Goal: Transaction & Acquisition: Purchase product/service

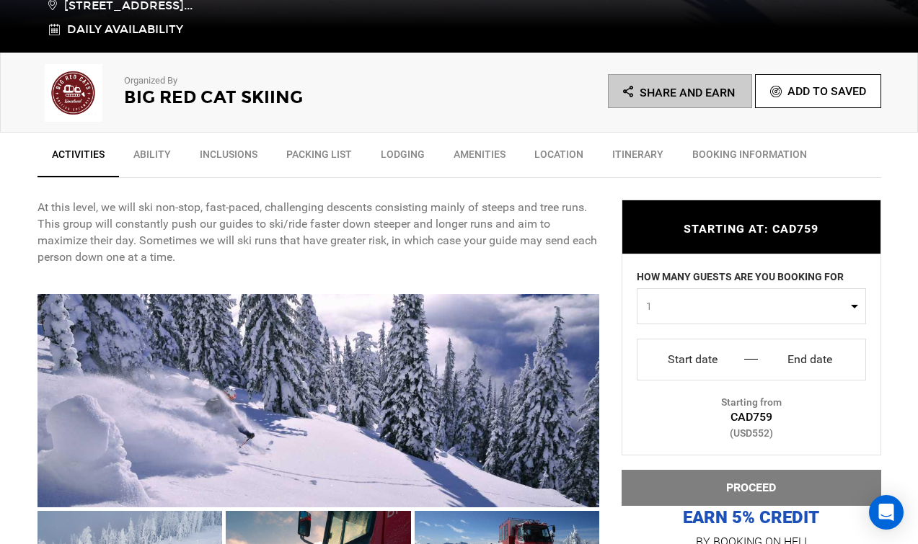
scroll to position [505, 0]
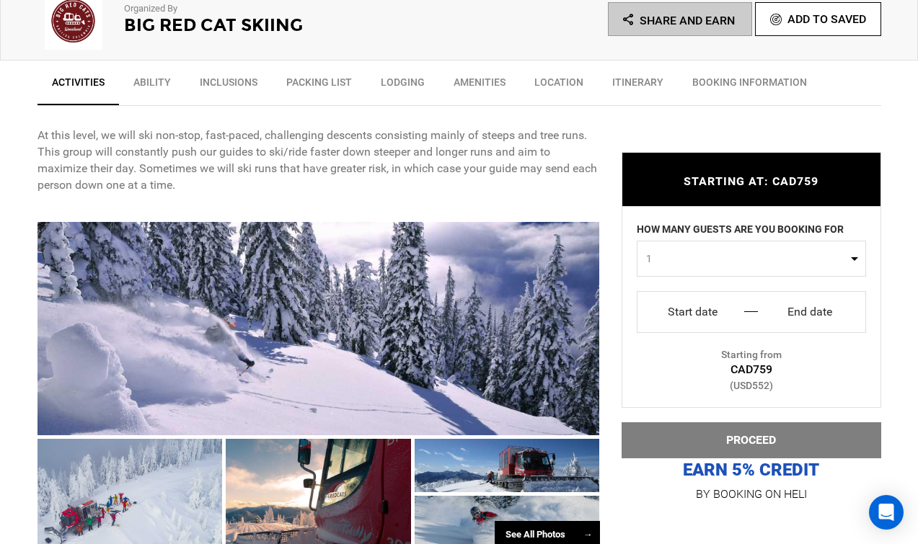
click at [674, 265] on span "1" at bounding box center [746, 259] width 201 height 14
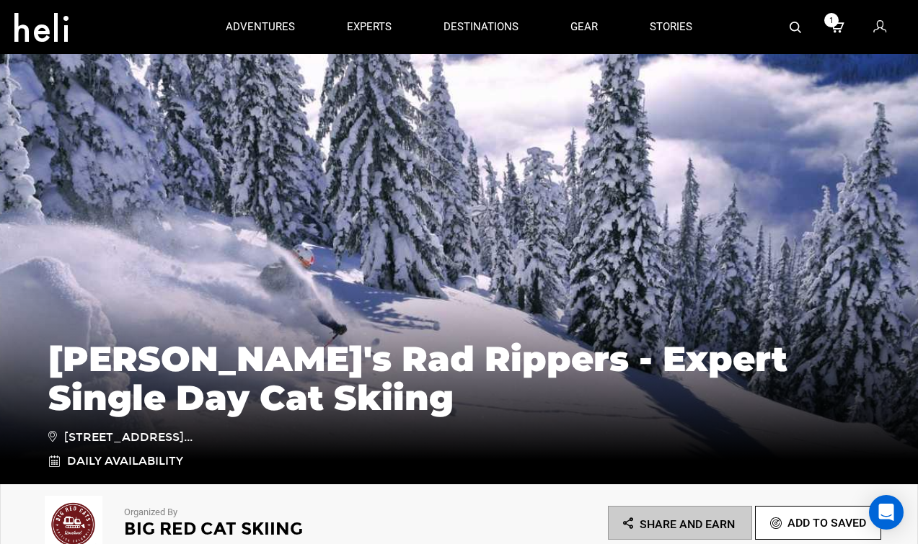
scroll to position [216, 0]
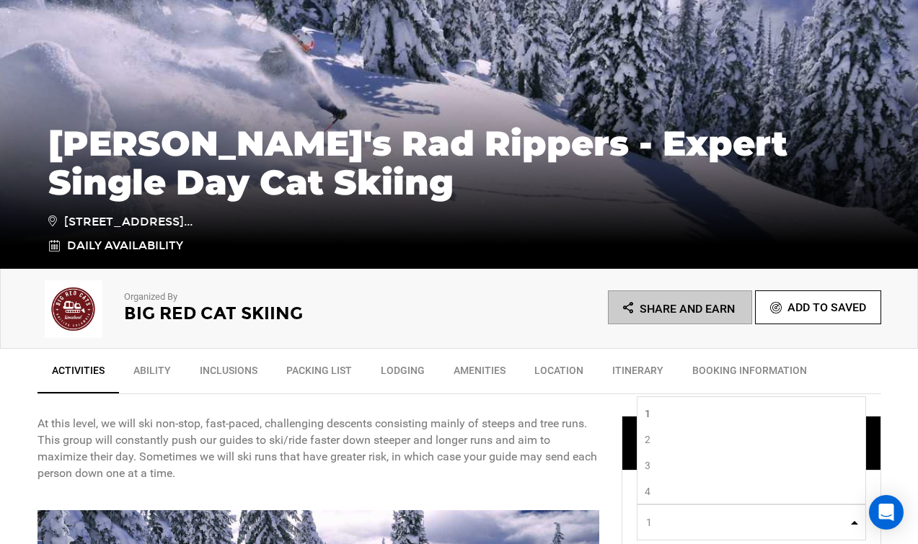
click at [684, 407] on link "1" at bounding box center [751, 414] width 228 height 26
select select "1"
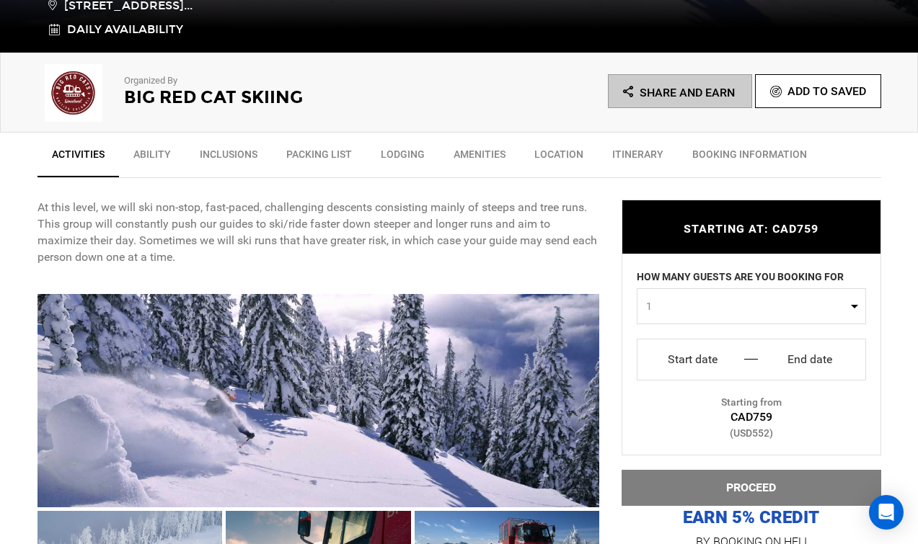
scroll to position [505, 0]
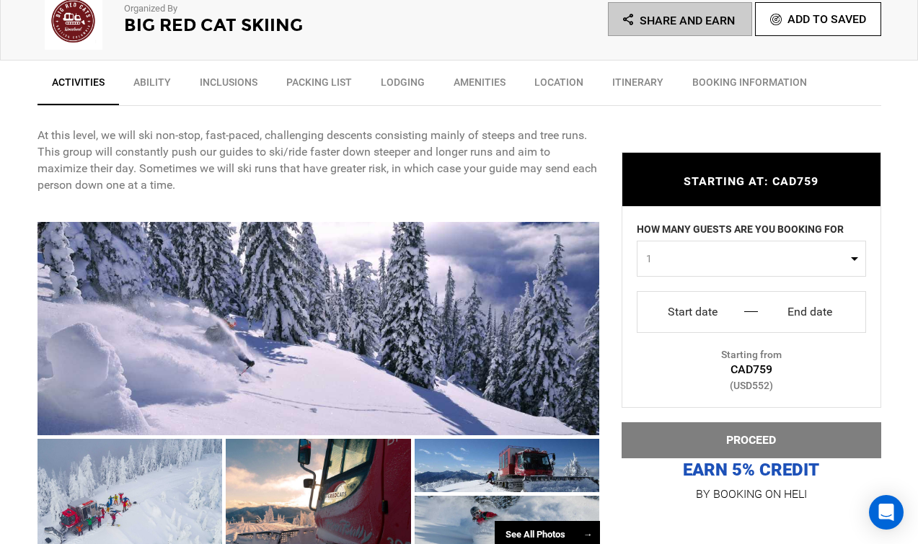
click at [727, 302] on input "Start date" at bounding box center [692, 312] width 89 height 23
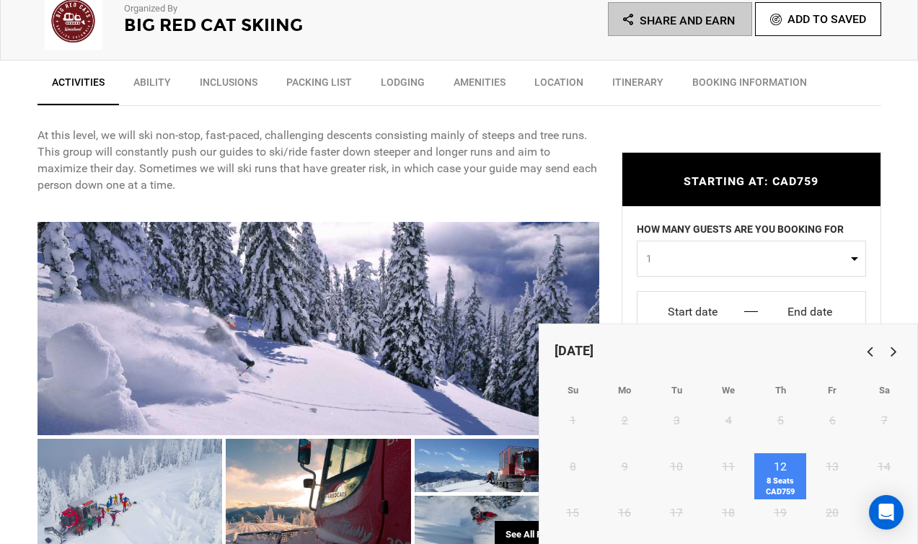
click at [776, 472] on link "12 8 Seats CAD759" at bounding box center [780, 476] width 52 height 46
type input "Start date"
type input "End date"
click at [781, 482] on span "8 Seats CAD759" at bounding box center [780, 487] width 52 height 22
type input "Thu 12 Feb"
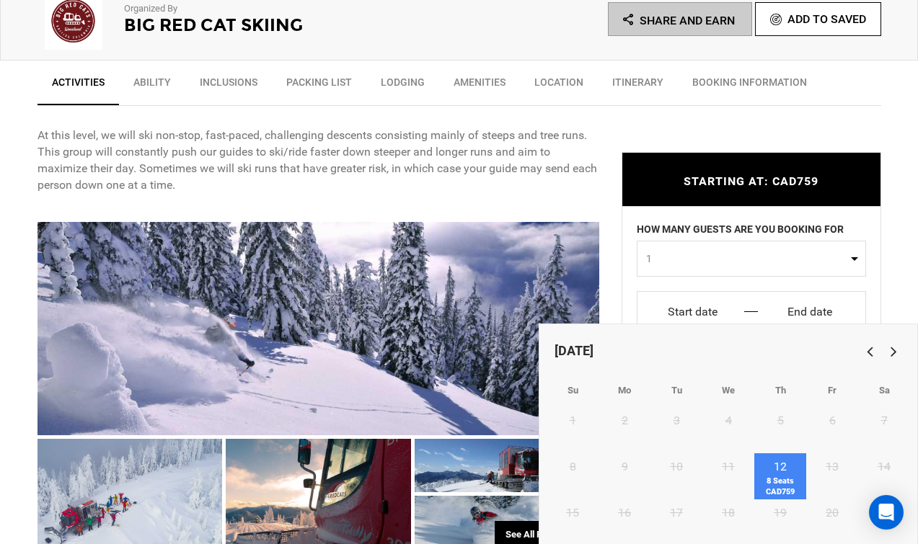
type input "Thu 12 Feb"
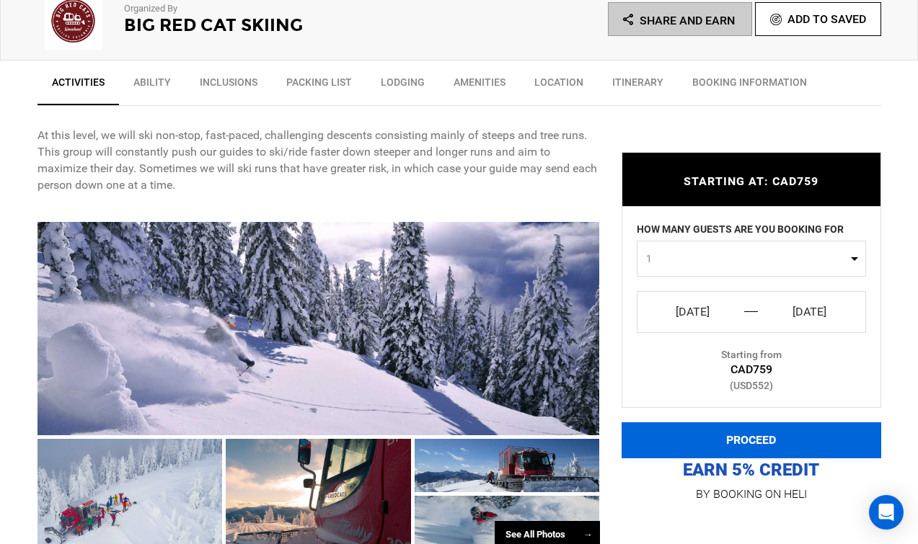
click at [780, 429] on button "PROCEED" at bounding box center [751, 440] width 260 height 36
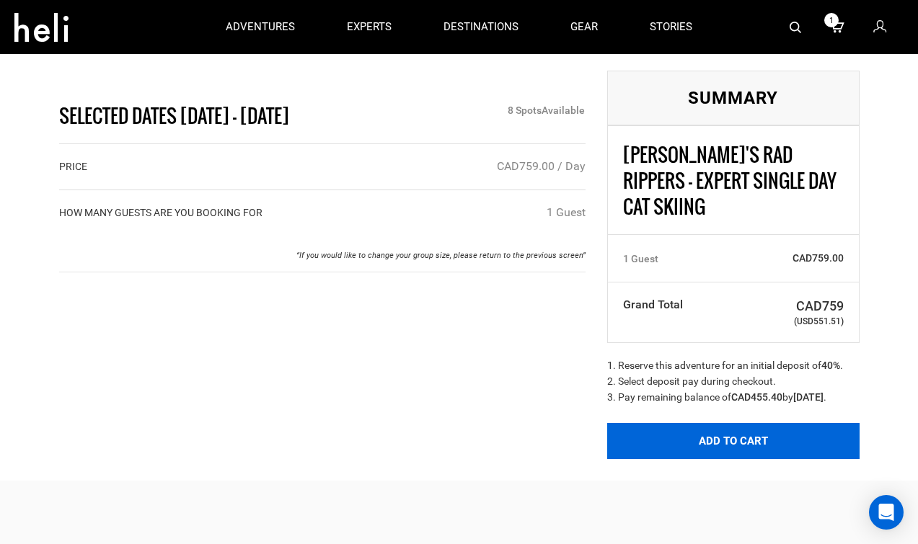
click at [702, 430] on button "Add to Cart" at bounding box center [733, 441] width 252 height 36
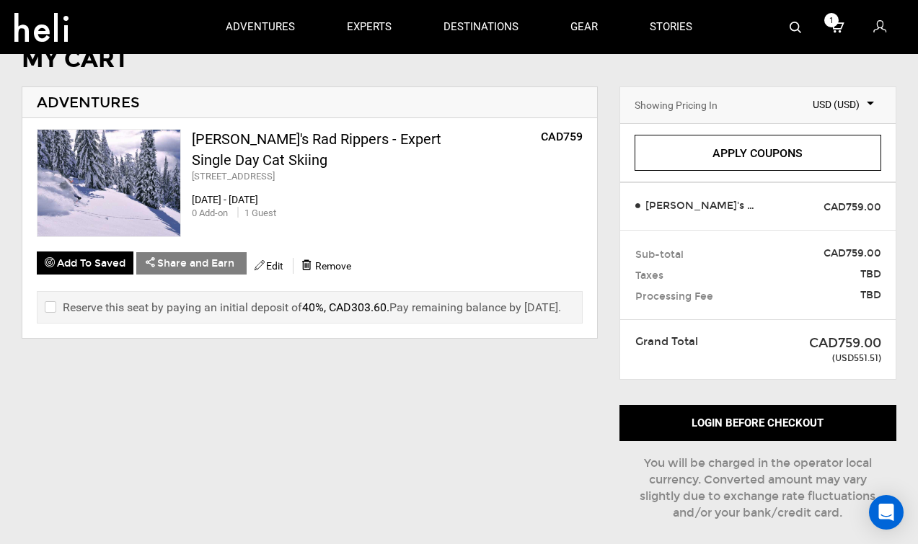
scroll to position [72, 0]
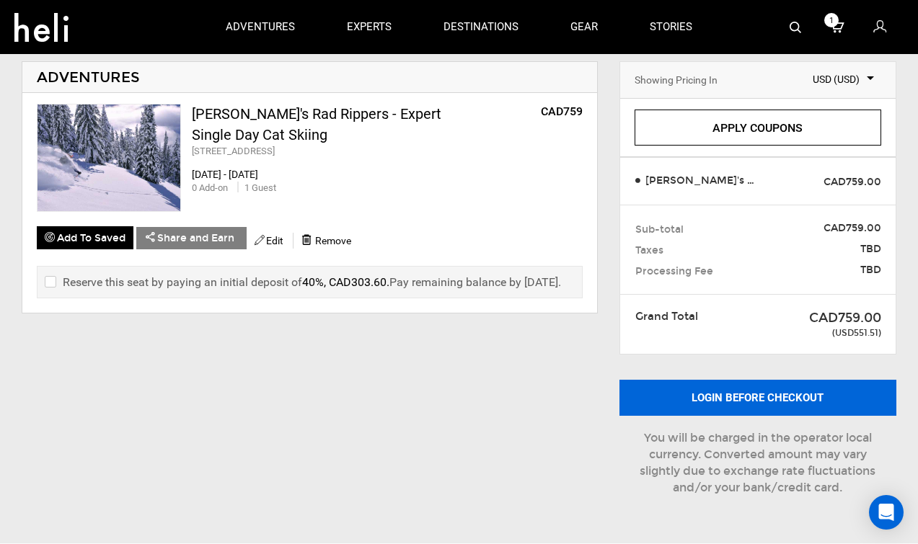
click at [717, 393] on button "Login before checkout" at bounding box center [757, 398] width 277 height 36
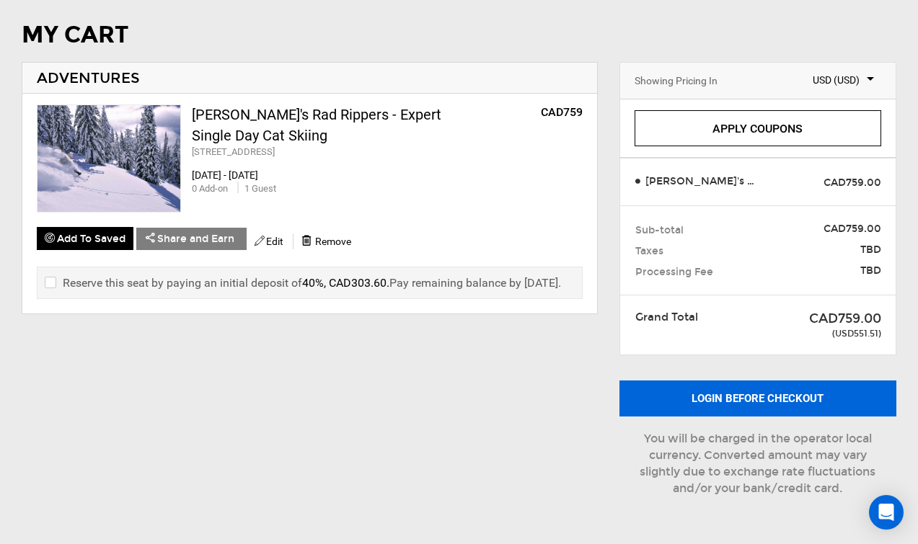
scroll to position [71, 0]
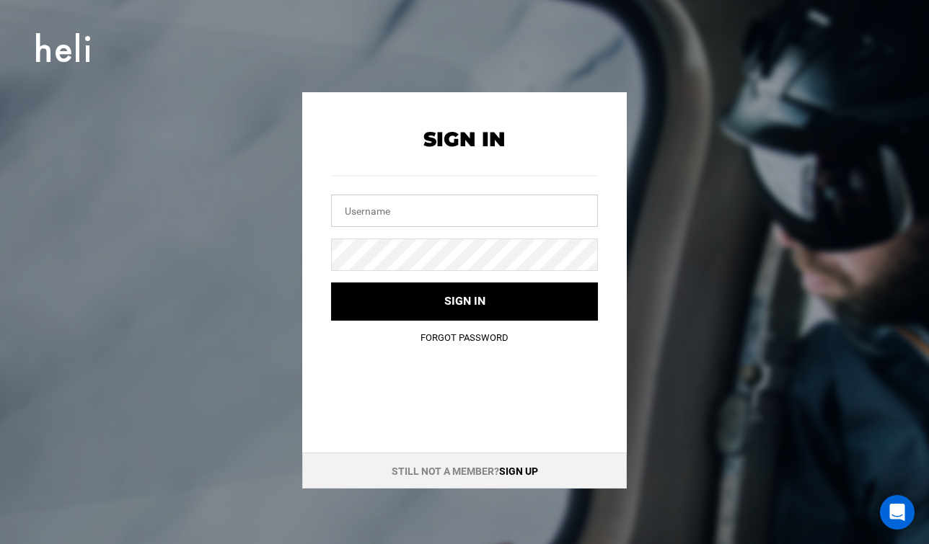
click at [448, 212] on input "text" at bounding box center [464, 211] width 267 height 32
type input "tharari94@gmail.com"
click at [331, 283] on button "Sign in" at bounding box center [464, 302] width 267 height 38
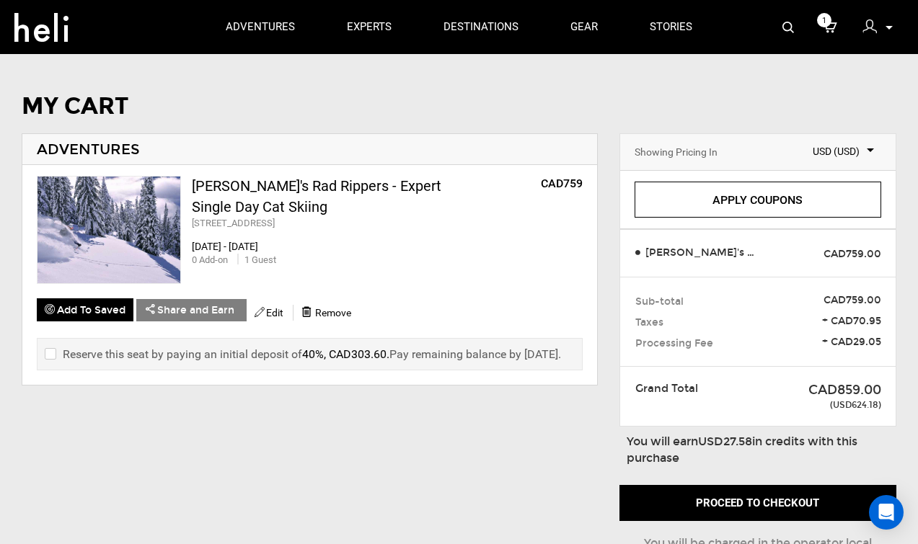
click at [57, 352] on label "Reserve this seat by paying an initial deposit of 40%, CAD303.60 . Pay remainin…" at bounding box center [303, 354] width 516 height 17
click at [51, 354] on input "checkbox" at bounding box center [49, 354] width 9 height 17
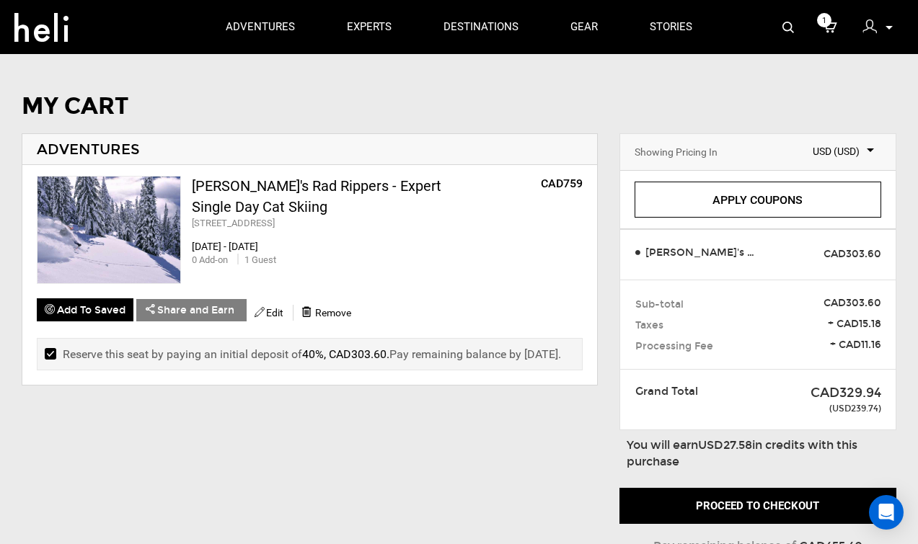
click at [50, 356] on input "checkbox" at bounding box center [49, 354] width 9 height 17
checkbox input "false"
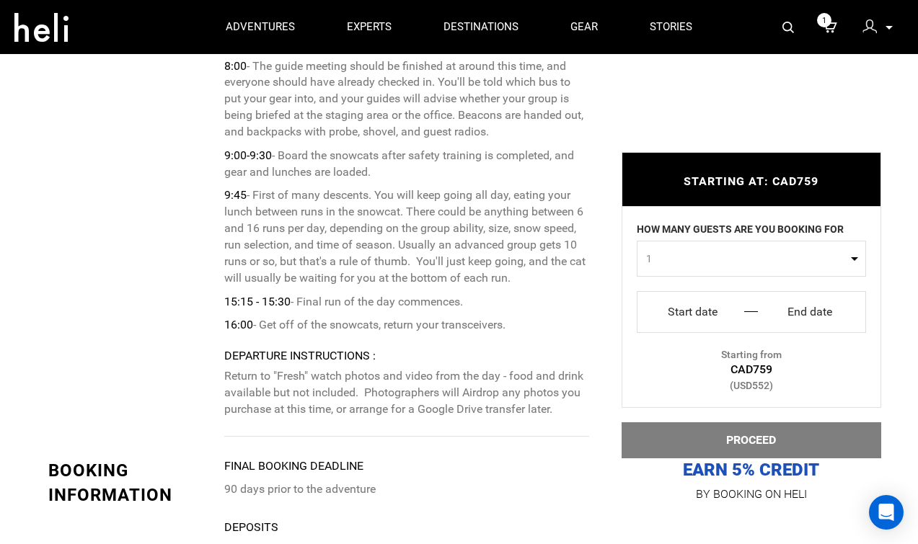
scroll to position [2740, 0]
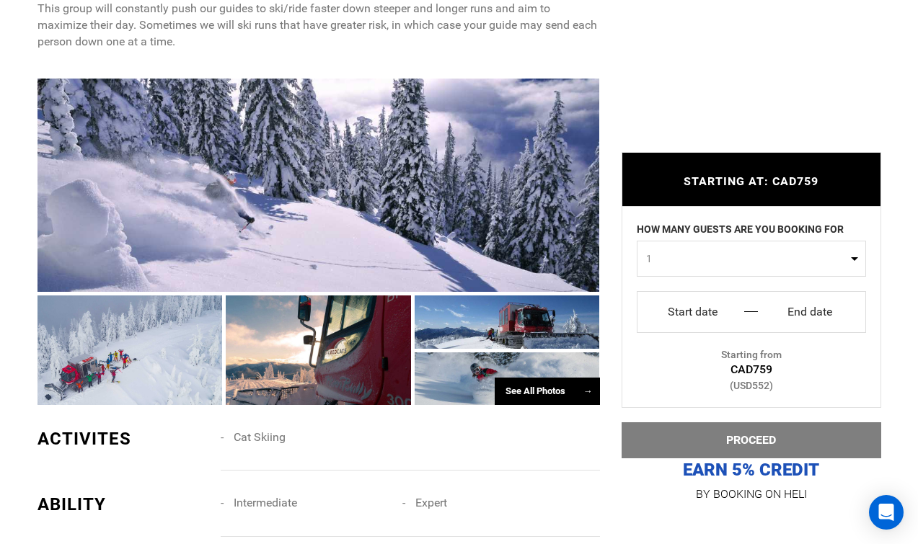
scroll to position [721, 0]
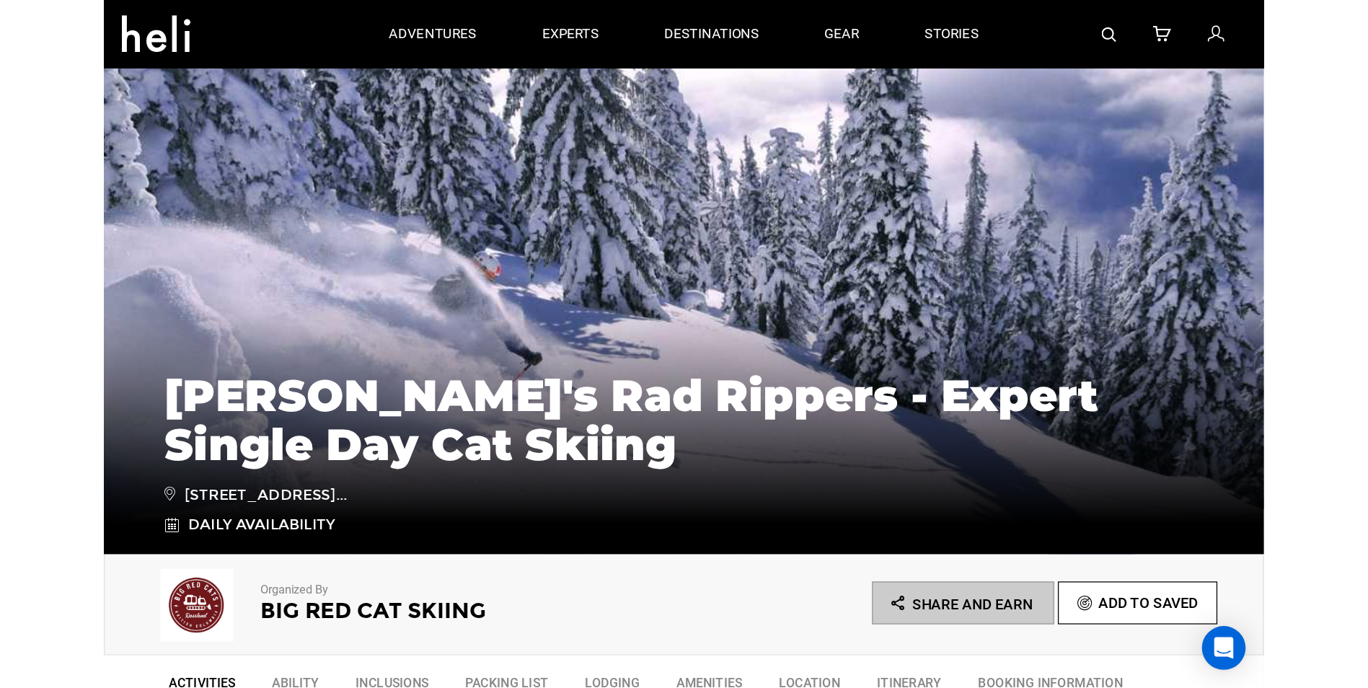
scroll to position [72, 0]
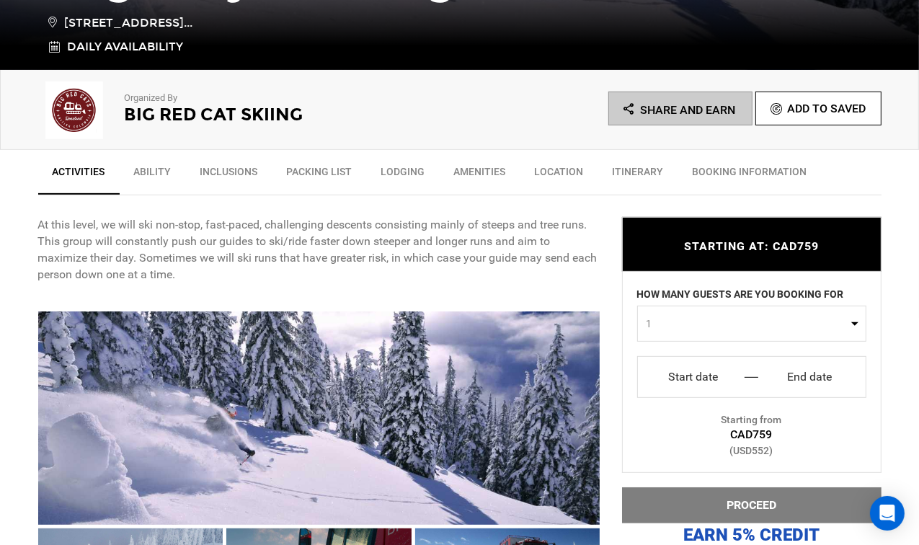
scroll to position [433, 0]
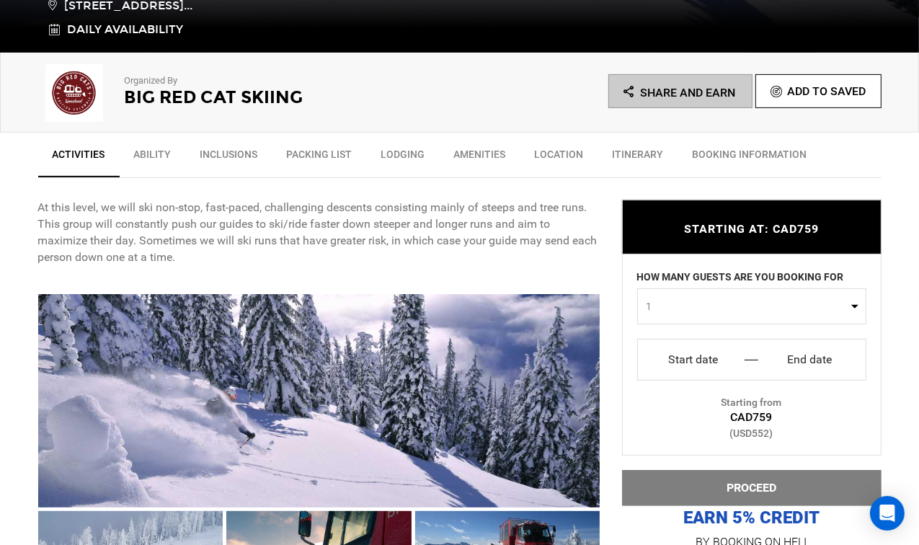
click at [718, 352] on input "Start date" at bounding box center [693, 359] width 89 height 23
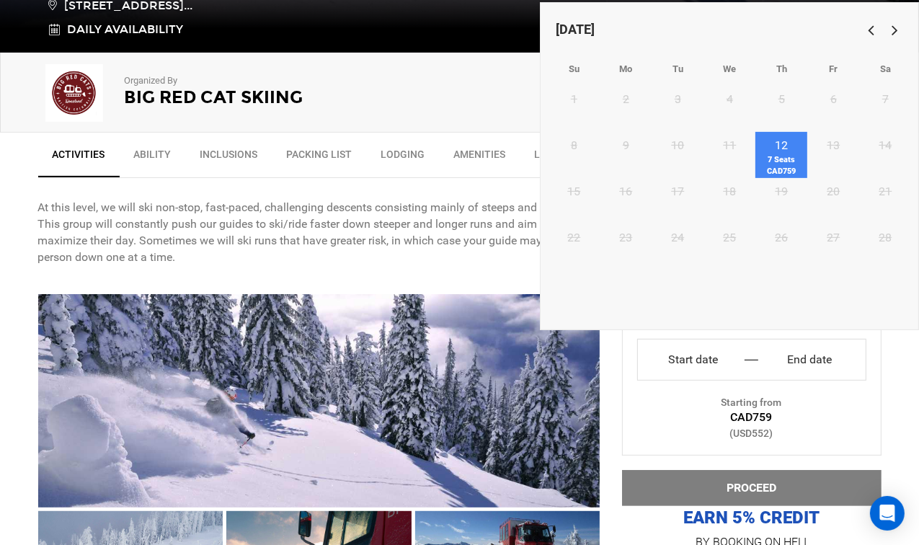
click at [781, 150] on link "12 7 Seats CAD759" at bounding box center [782, 155] width 52 height 46
type input "Start date"
type input "End date"
click at [781, 150] on link "12 7 Seats CAD759" at bounding box center [782, 155] width 52 height 46
type input "Thu 12 Feb"
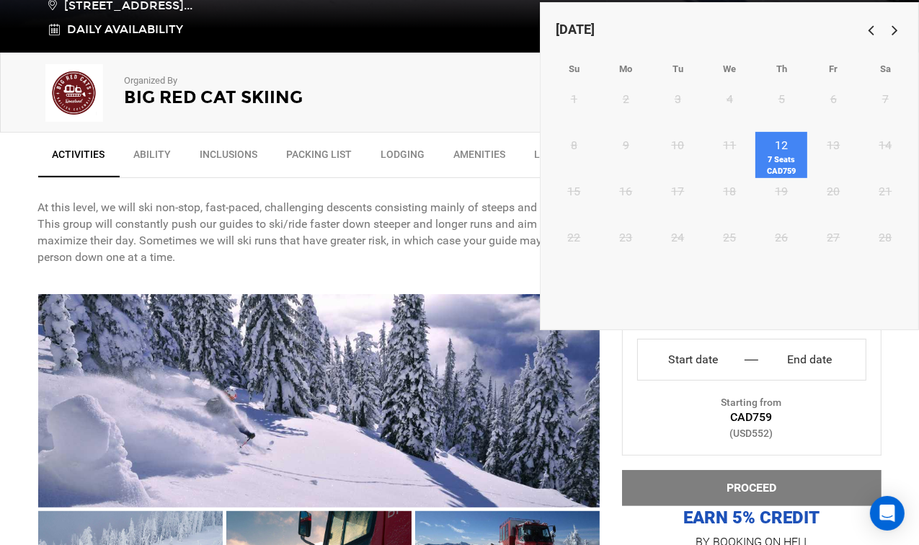
type input "Thu 12 Feb"
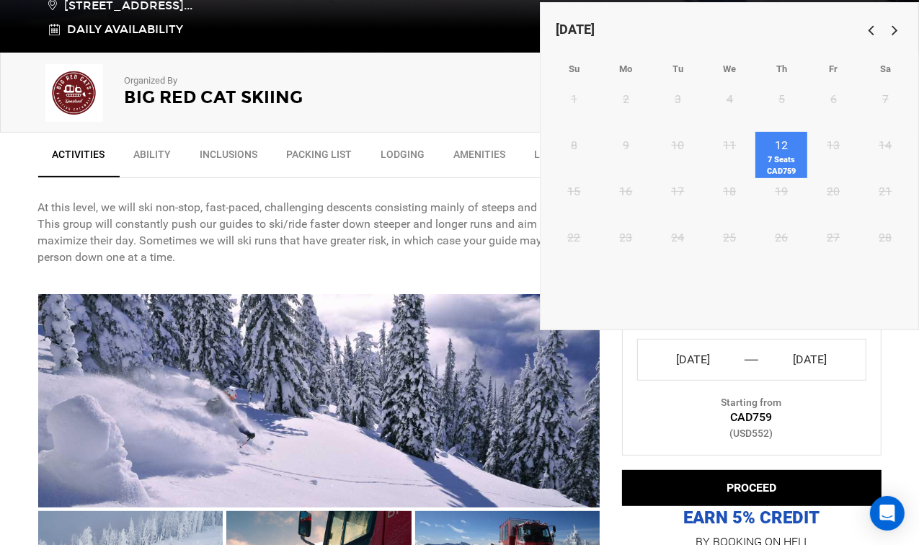
click at [787, 140] on link "12 7 Seats CAD759" at bounding box center [782, 155] width 52 height 46
type input "Start date"
type input "End date"
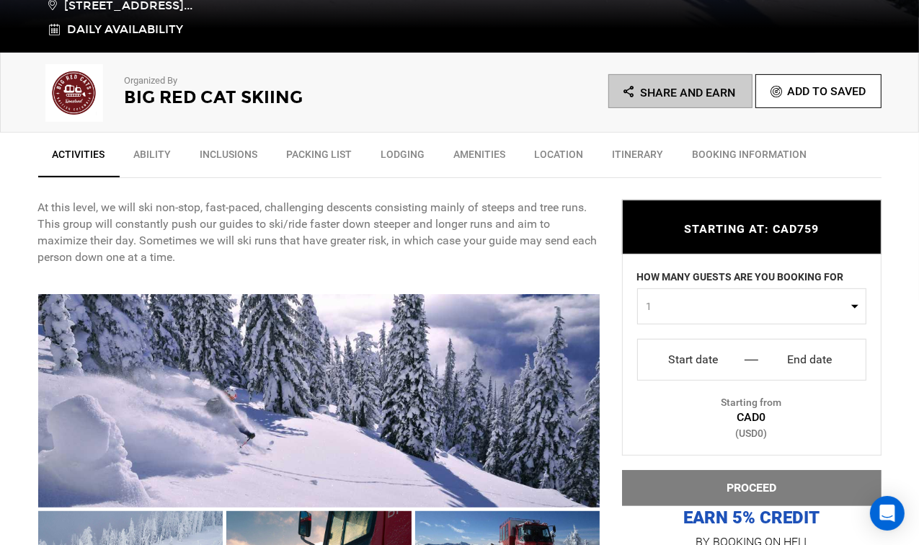
click at [781, 366] on input "End date" at bounding box center [810, 359] width 89 height 23
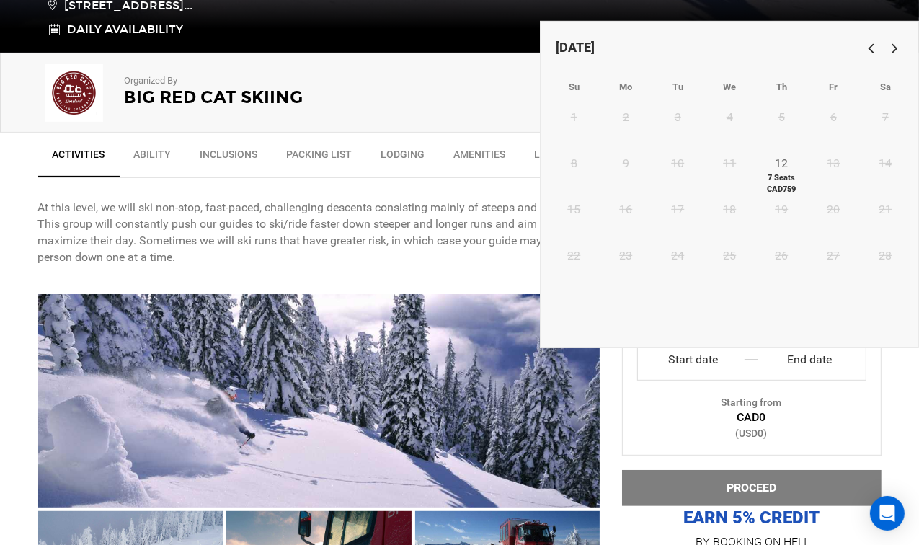
click at [784, 185] on span "7 Seats CAD759" at bounding box center [782, 183] width 52 height 22
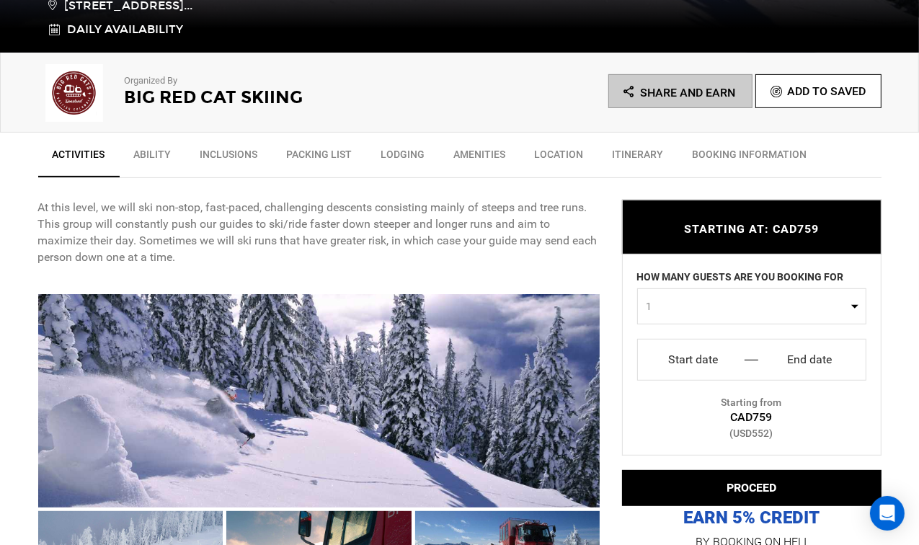
type input "Thu 12 Feb"
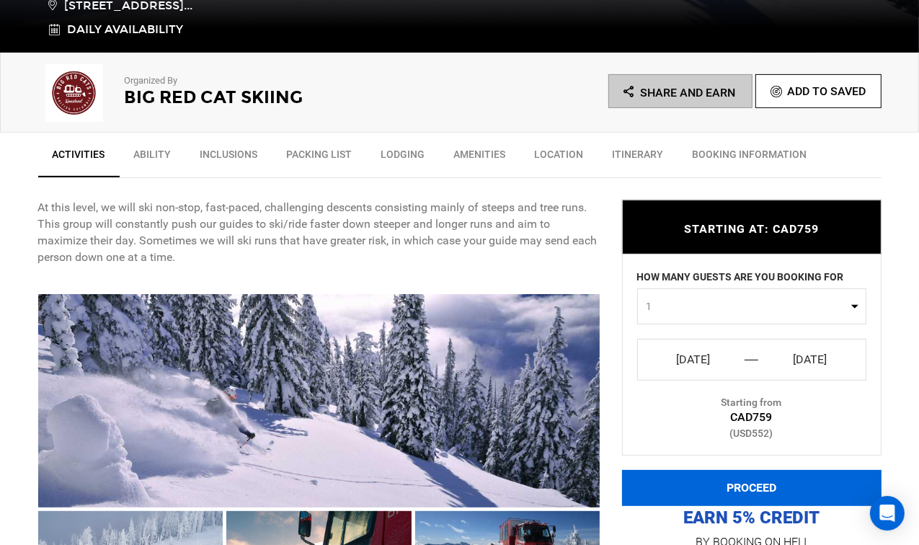
click at [761, 490] on button "PROCEED" at bounding box center [752, 488] width 260 height 36
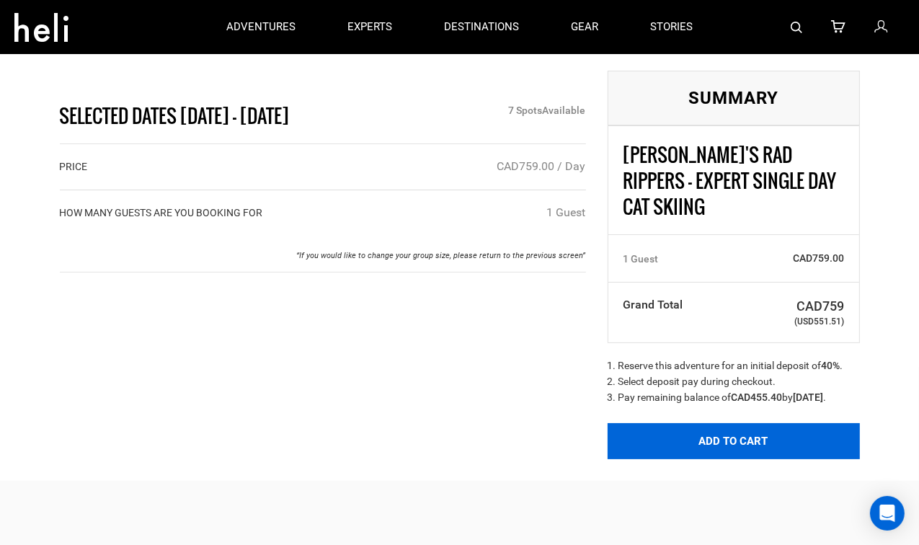
click at [727, 435] on button "Add to Cart" at bounding box center [734, 441] width 252 height 36
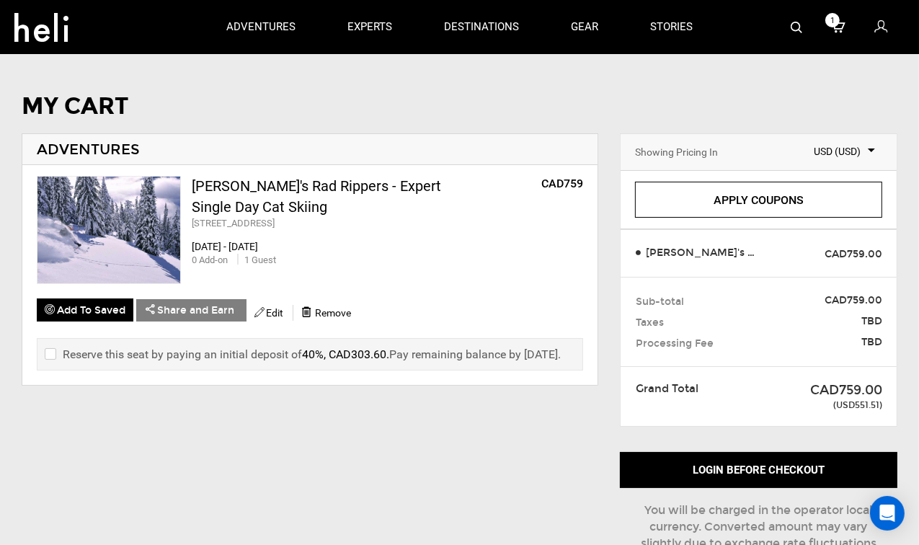
click at [54, 352] on label "Reserve this seat by paying an initial deposit of 40%, CAD303.60 . Pay remainin…" at bounding box center [303, 354] width 516 height 17
click at [52, 349] on input "checkbox" at bounding box center [49, 354] width 9 height 17
checkbox input "true"
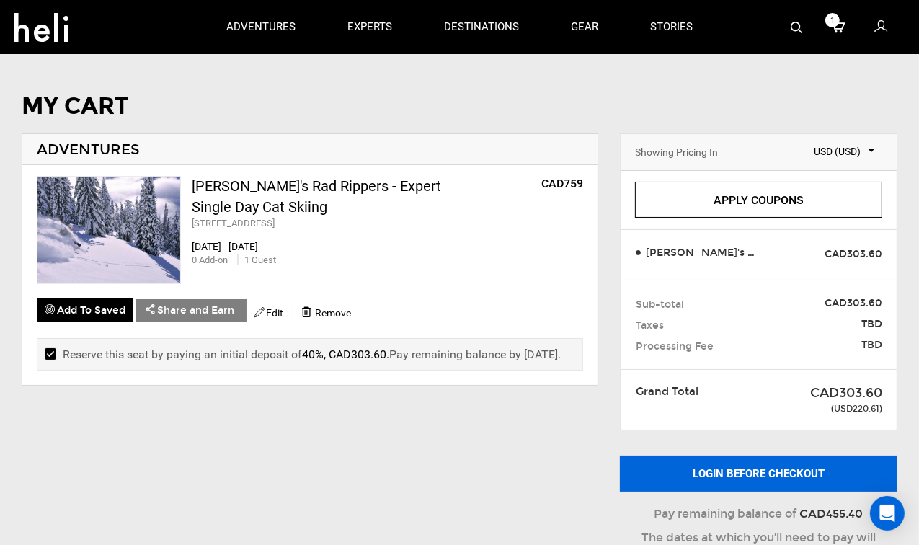
click at [731, 480] on button "Login before checkout" at bounding box center [759, 474] width 278 height 36
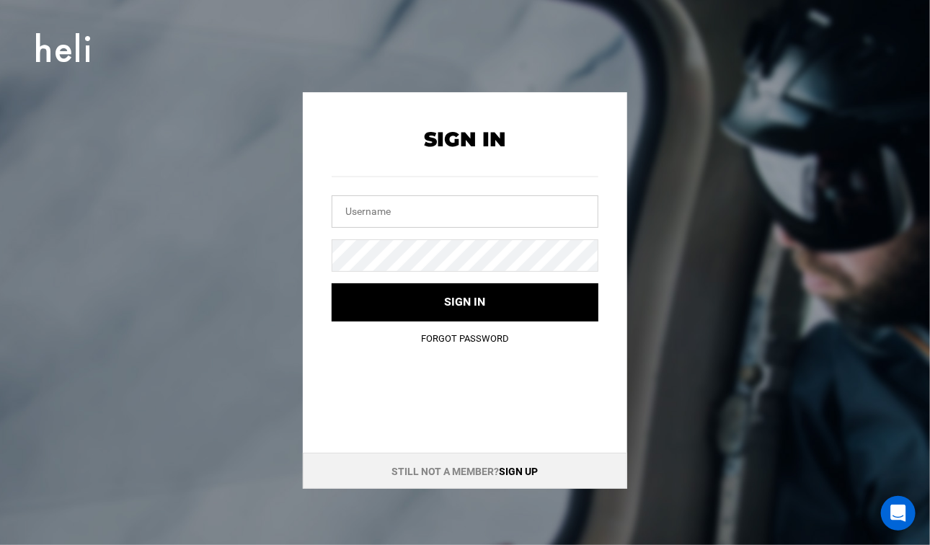
click at [427, 203] on input "text" at bounding box center [465, 211] width 267 height 32
type input "tharari94@gmail.com"
click at [332, 283] on button "Sign in" at bounding box center [465, 302] width 267 height 38
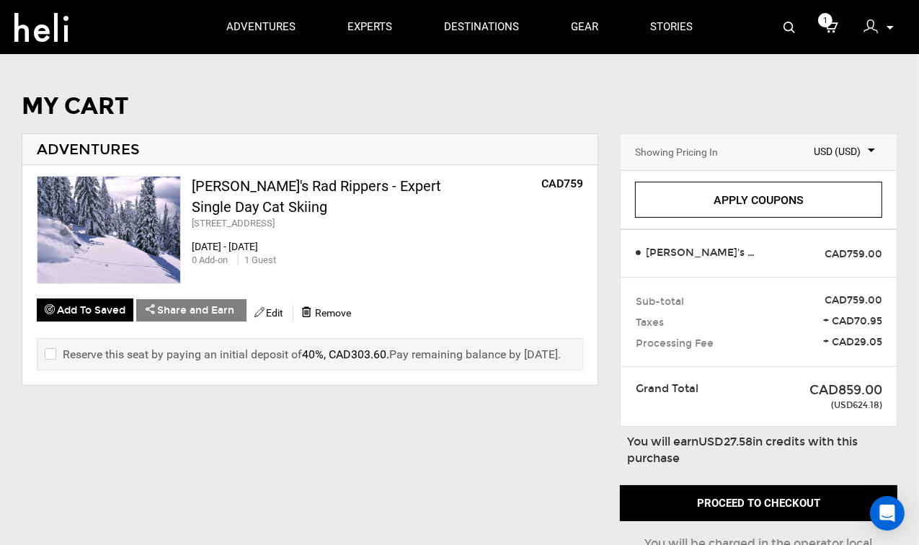
click at [58, 354] on label "Reserve this seat by paying an initial deposit of 40%, CAD303.60 . Pay remainin…" at bounding box center [303, 354] width 516 height 17
click at [53, 355] on input "checkbox" at bounding box center [49, 354] width 9 height 17
checkbox input "true"
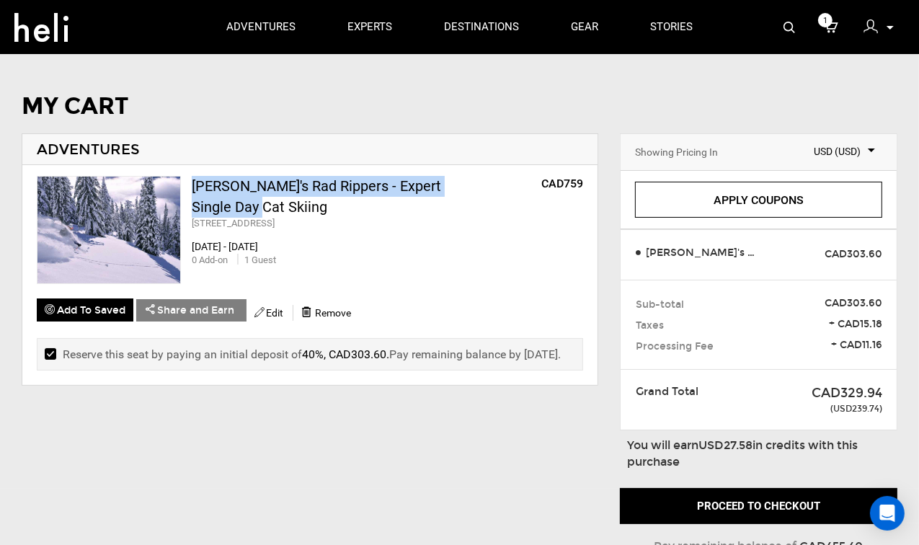
drag, startPoint x: 232, startPoint y: 205, endPoint x: 194, endPoint y: 185, distance: 42.9
click at [194, 185] on div "[PERSON_NAME]'s Rad Rippers - Expert Single Day Cat Skiing" at bounding box center [329, 196] width 274 height 41
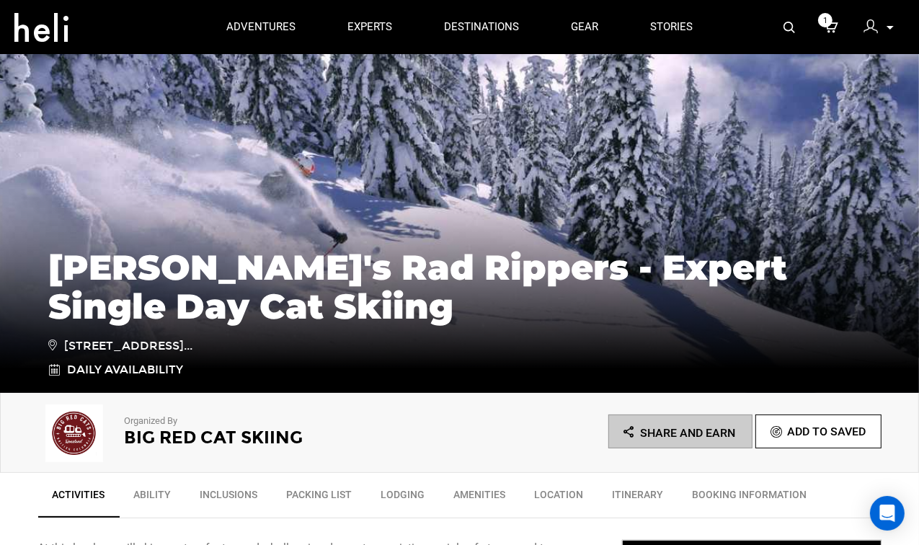
scroll to position [216, 0]
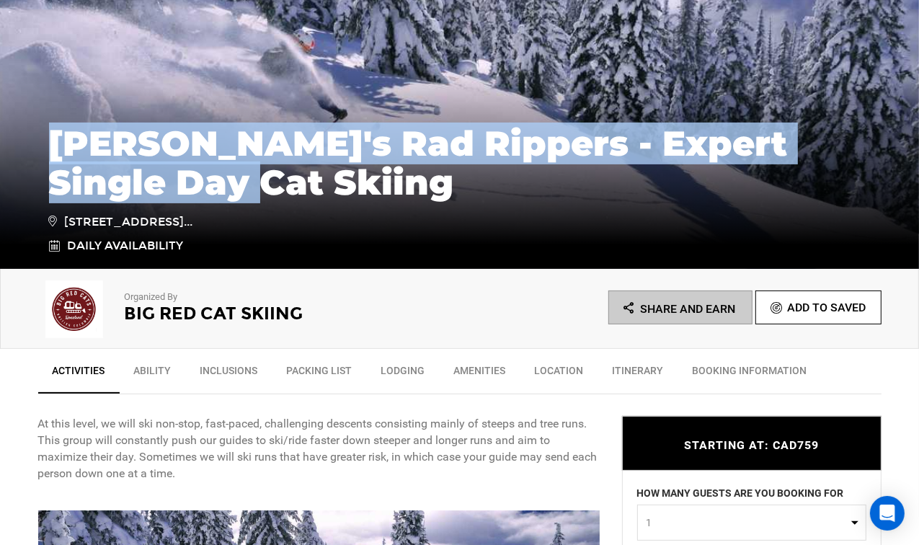
drag, startPoint x: 172, startPoint y: 168, endPoint x: 43, endPoint y: 124, distance: 137.0
click at [43, 124] on div "Ron's Rad Rippers - Expert Single Day Cat Skiing 4430 Red Mountain Rd, Rossland…" at bounding box center [459, 182] width 843 height 145
drag, startPoint x: 43, startPoint y: 124, endPoint x: 58, endPoint y: 125, distance: 15.2
click at [329, 296] on p "Organized By" at bounding box center [273, 298] width 296 height 14
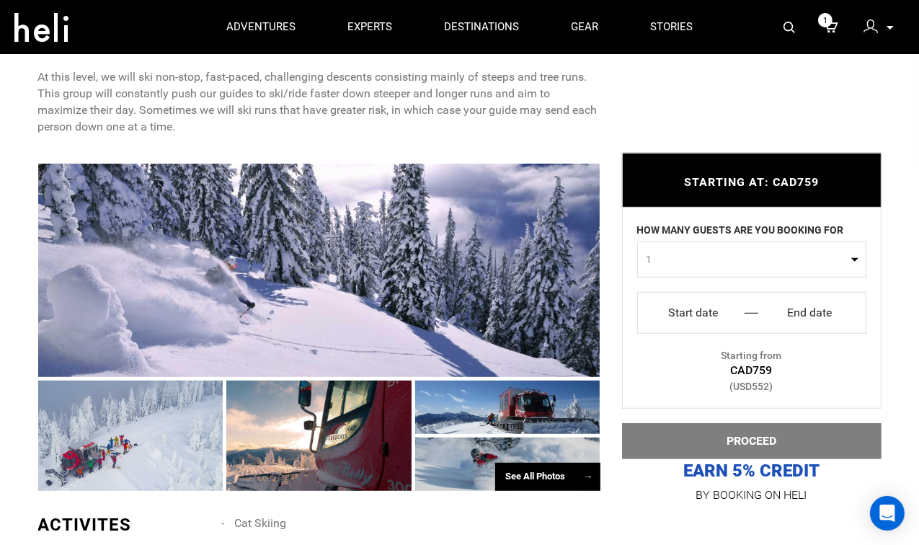
scroll to position [505, 0]
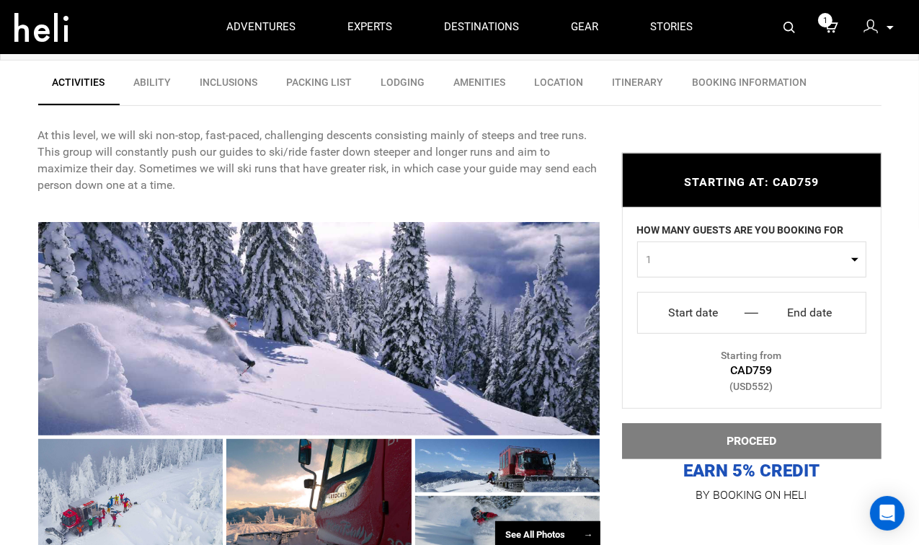
click at [874, 149] on div "STARTING AT: CAD759 STARTING AT: CAD759 HOW MANY GUESTS ARE YOU BOOKING FOR 1 0…" at bounding box center [741, 318] width 281 height 374
click at [764, 259] on span "1" at bounding box center [747, 259] width 201 height 14
click at [707, 371] on link "8" at bounding box center [752, 378] width 228 height 26
click at [756, 236] on label "HOW MANY GUESTS ARE YOU BOOKING FOR" at bounding box center [740, 232] width 207 height 19
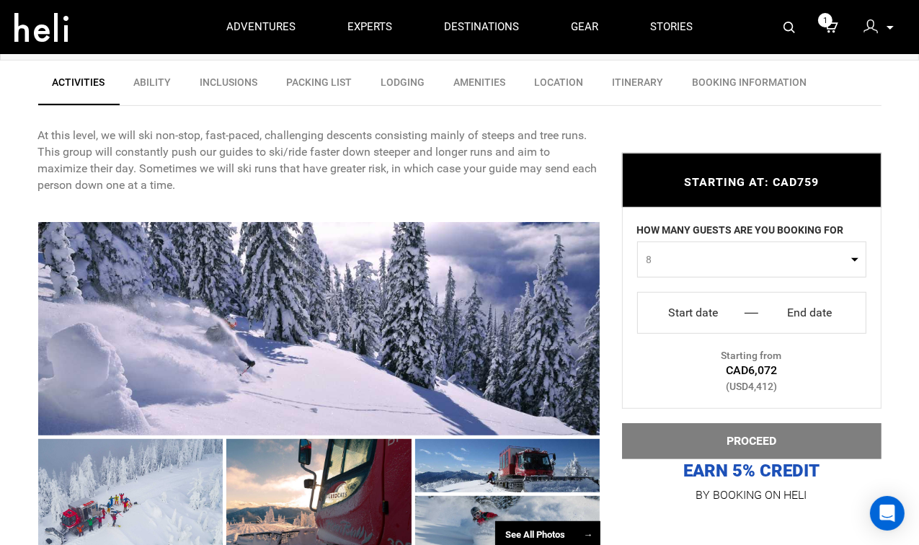
click at [748, 258] on span "8" at bounding box center [747, 259] width 201 height 14
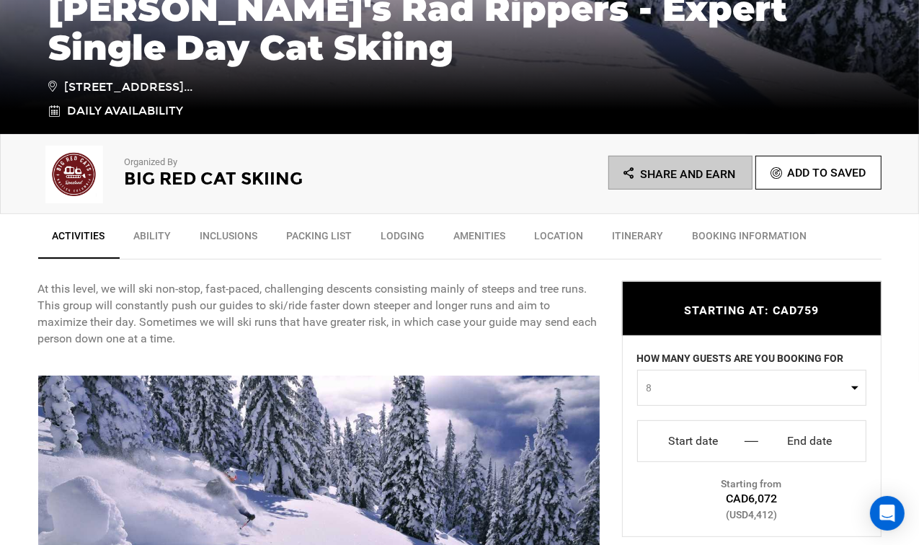
scroll to position [360, 0]
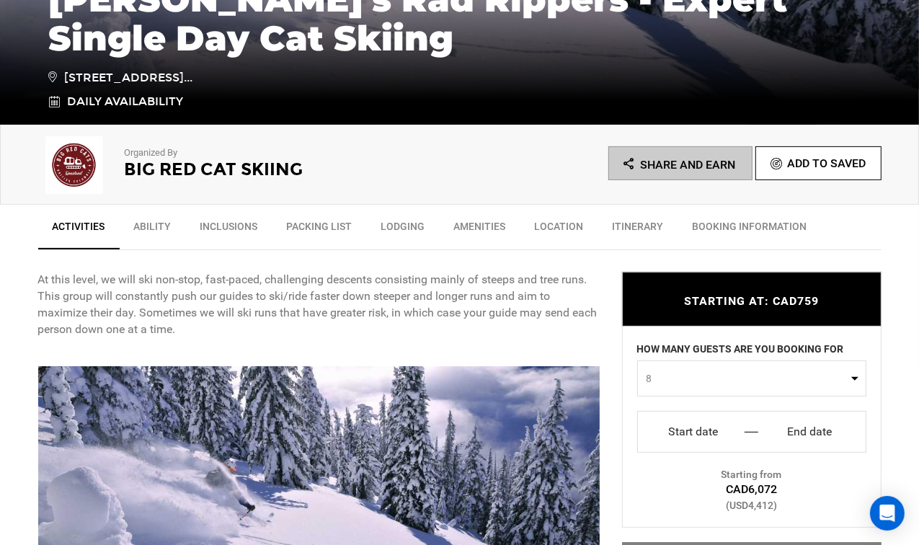
click at [689, 374] on span "8" at bounding box center [747, 378] width 201 height 14
click at [671, 406] on link "1" at bounding box center [752, 410] width 228 height 26
select select "1"
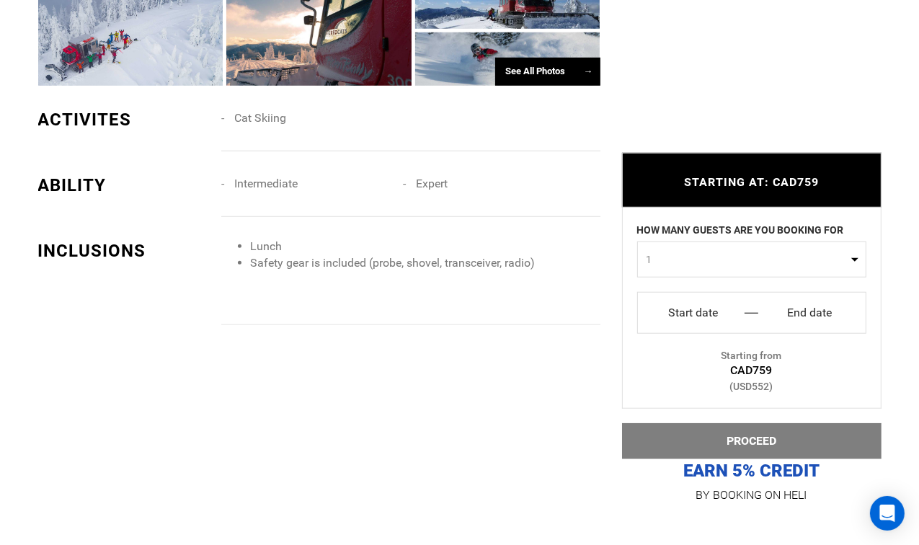
scroll to position [1009, 0]
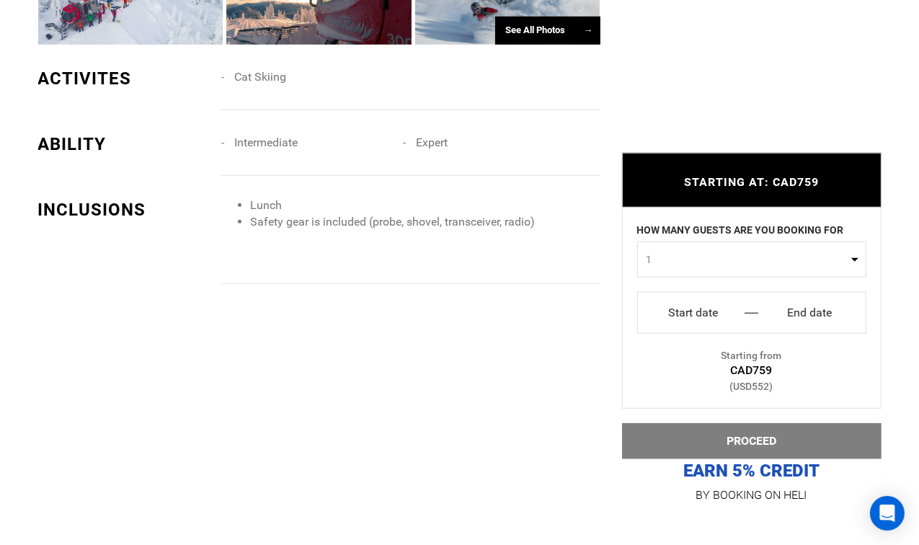
click at [772, 311] on input "End date" at bounding box center [810, 312] width 89 height 23
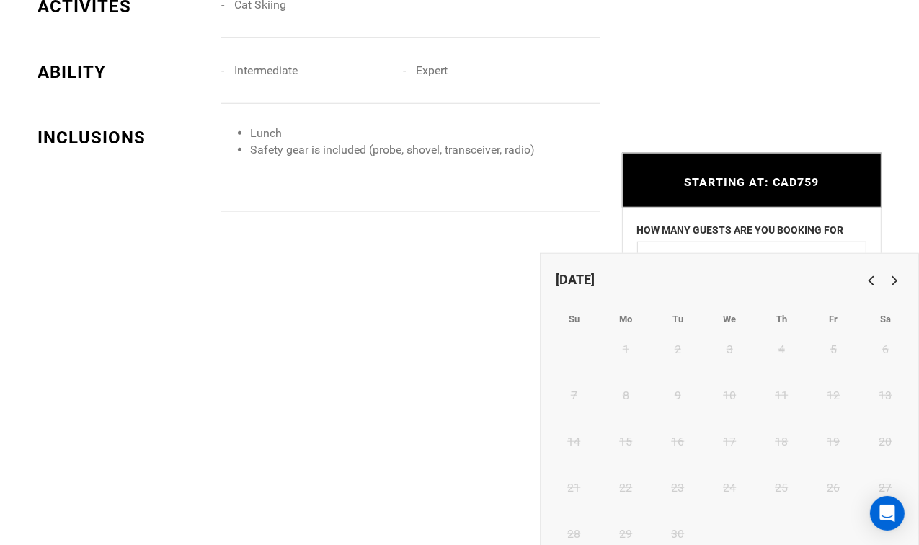
click at [895, 283] on link "Next" at bounding box center [893, 280] width 24 height 24
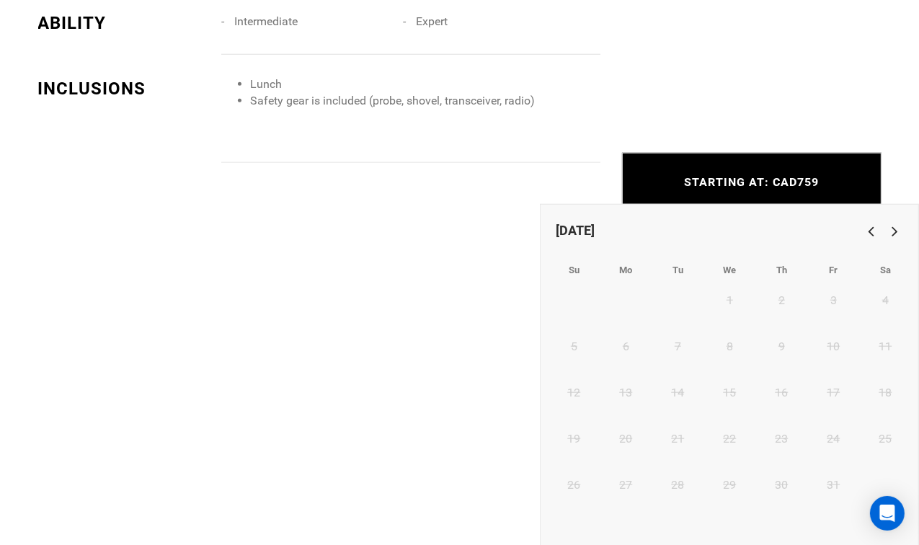
click at [895, 283] on th "Sa" at bounding box center [885, 270] width 52 height 34
click at [895, 239] on link "Next" at bounding box center [893, 231] width 24 height 24
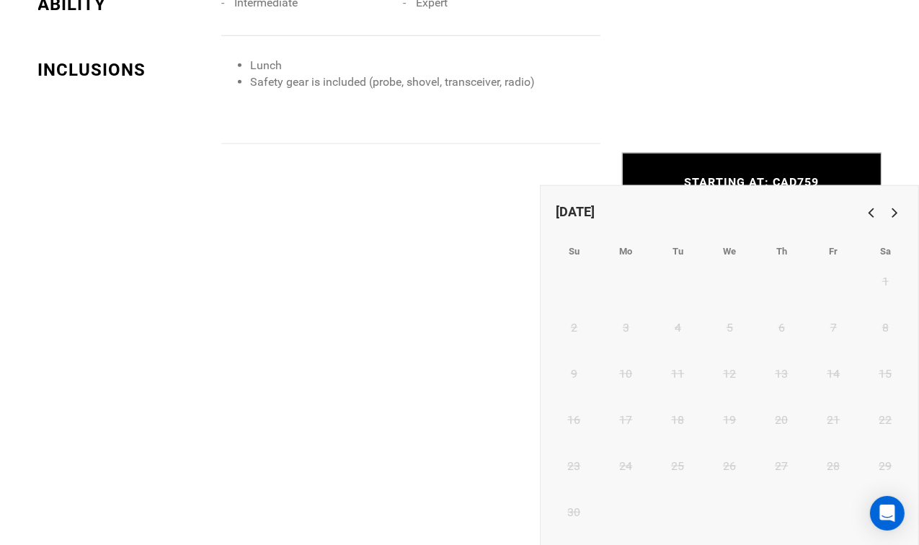
click at [895, 239] on th "Sa" at bounding box center [885, 251] width 52 height 34
click at [895, 223] on link "Next" at bounding box center [893, 212] width 24 height 24
click at [895, 218] on link "Next" at bounding box center [893, 212] width 24 height 24
click at [792, 322] on link "12 7 Seats CAD759" at bounding box center [782, 337] width 52 height 46
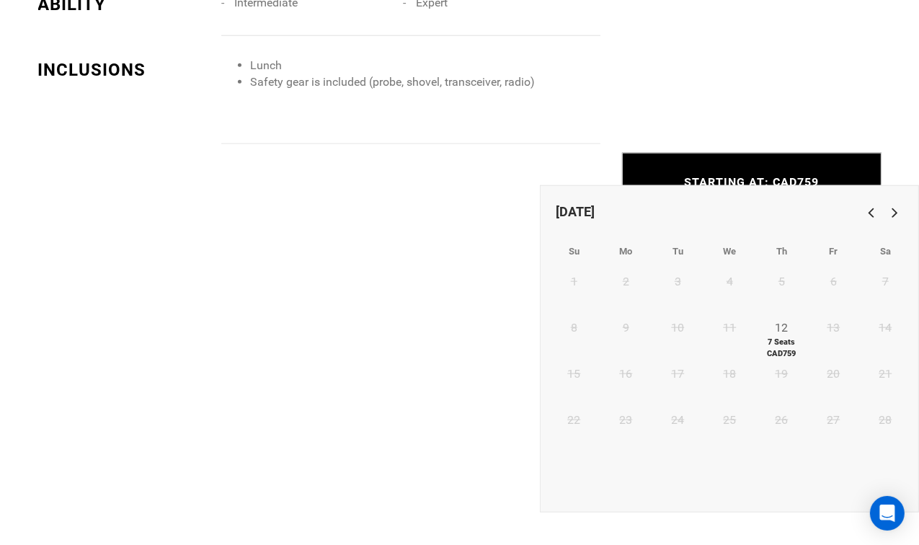
type input "Start date"
type input "End date"
click at [787, 322] on link "12 7 Seats CAD759" at bounding box center [782, 337] width 52 height 46
type input "Thu 12 Feb"
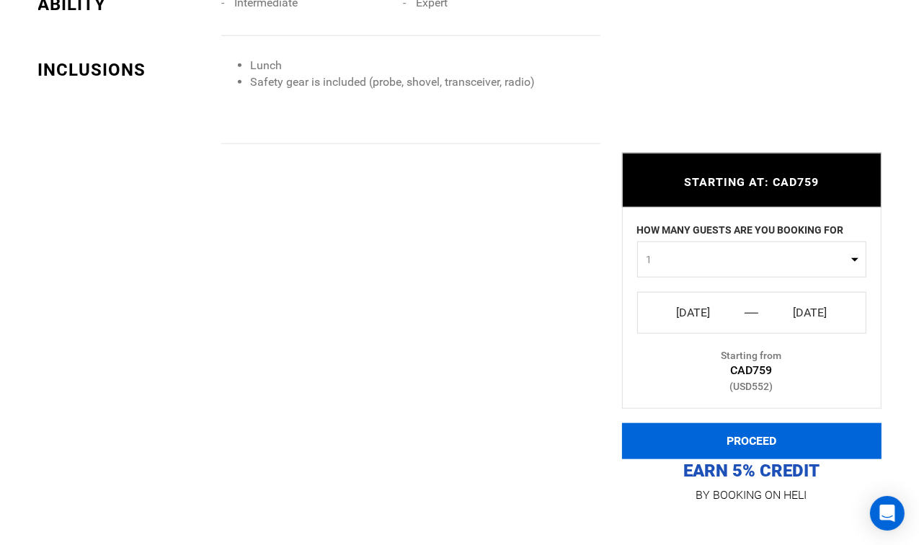
click at [769, 435] on button "PROCEED" at bounding box center [752, 441] width 260 height 36
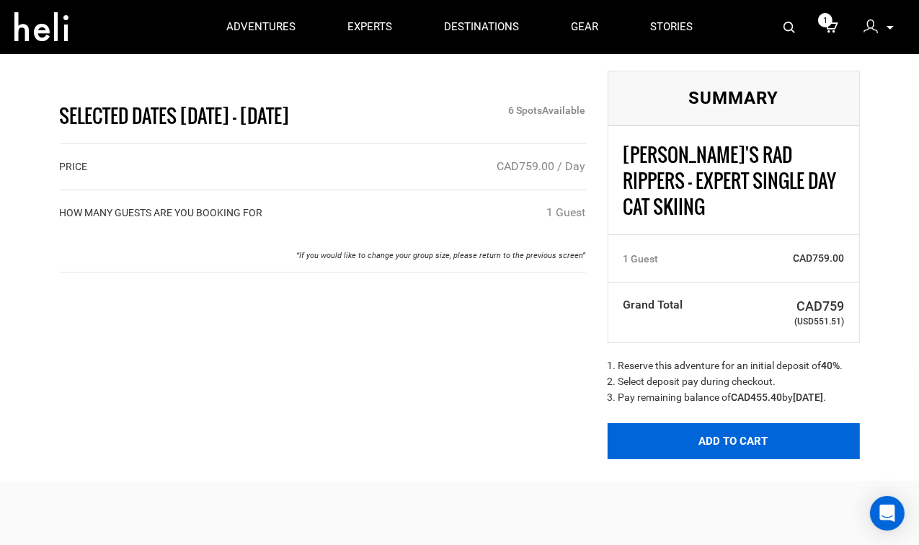
click at [733, 427] on button "Add to Cart" at bounding box center [734, 441] width 252 height 36
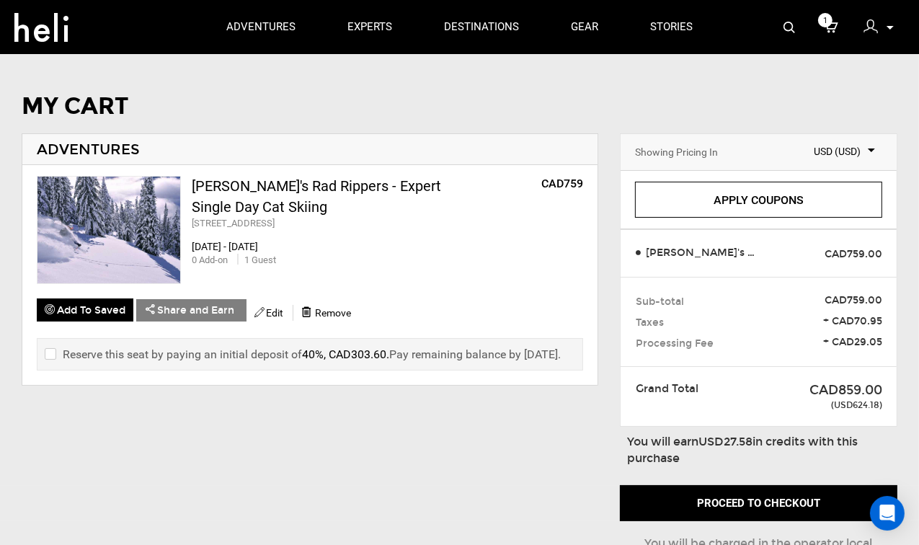
click at [54, 354] on label "Reserve this seat by paying an initial deposit of 40%, CAD303.60 . Pay remainin…" at bounding box center [303, 354] width 516 height 17
click at [50, 354] on input "checkbox" at bounding box center [49, 354] width 9 height 17
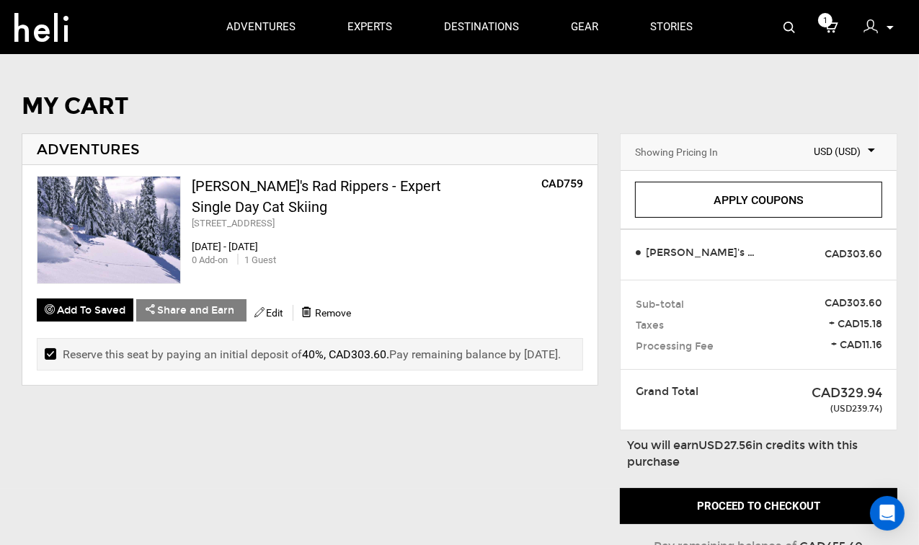
click at [50, 354] on input "checkbox" at bounding box center [49, 354] width 9 height 17
checkbox input "false"
